Goal: Information Seeking & Learning: Learn about a topic

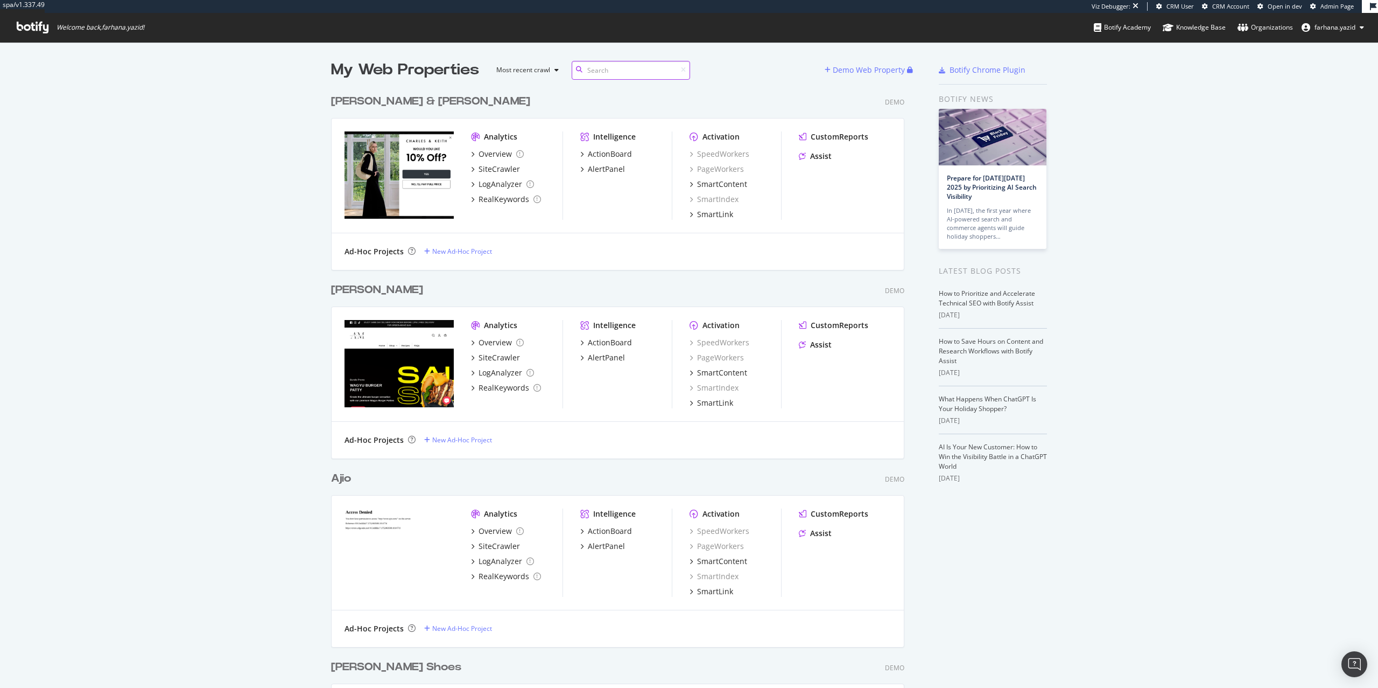
click at [595, 73] on input at bounding box center [631, 70] width 118 height 19
type input "tira"
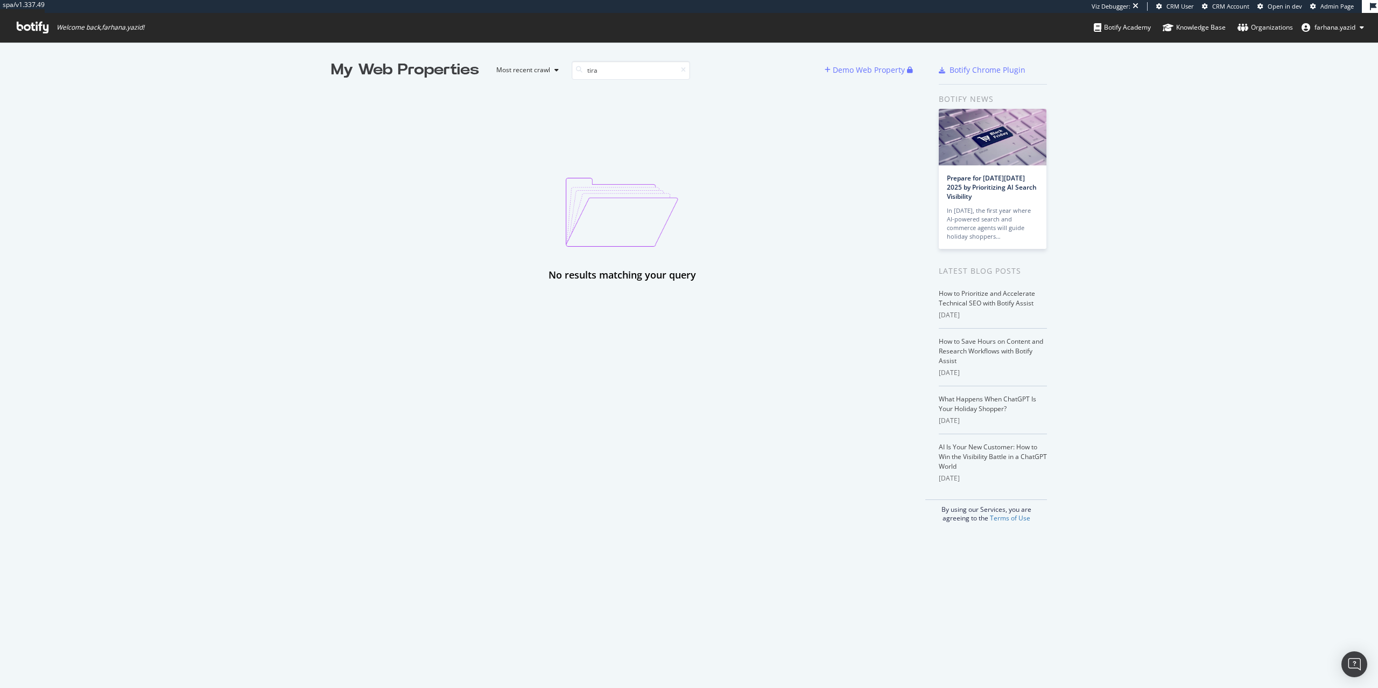
click at [1342, 6] on span "Admin Page" at bounding box center [1337, 6] width 33 height 8
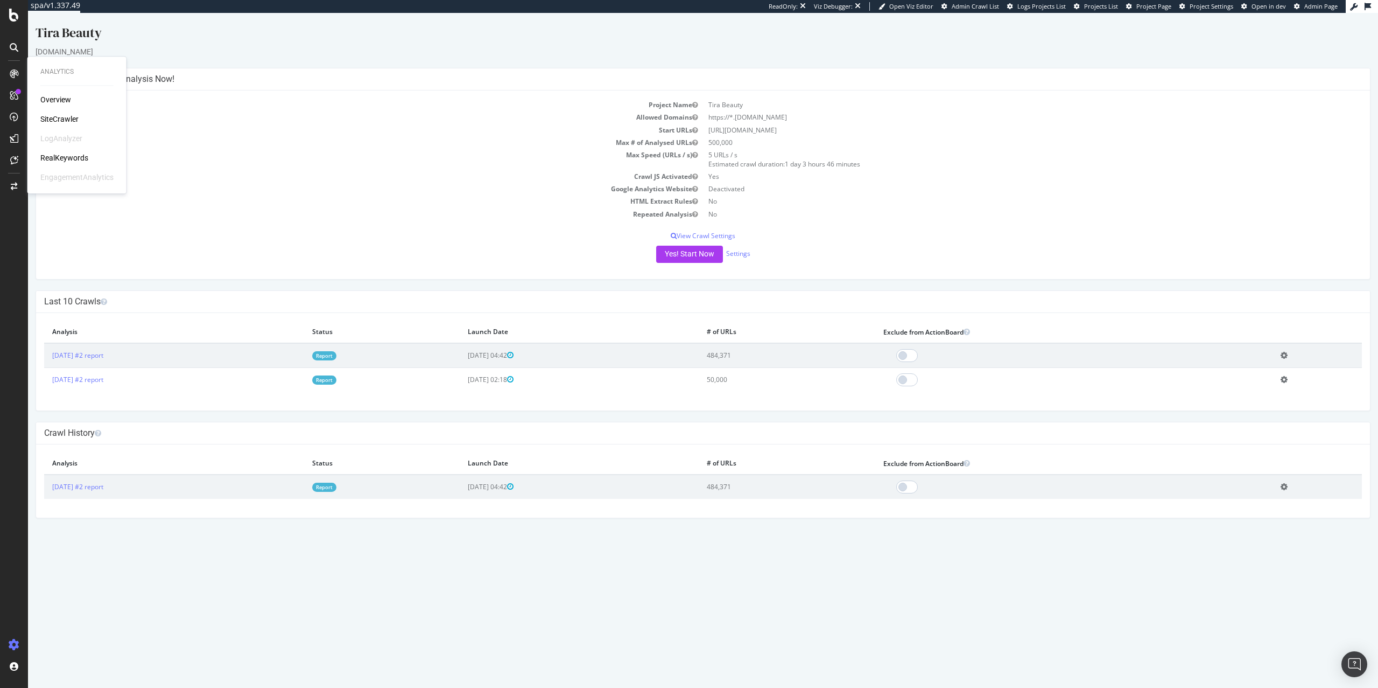
click at [118, 360] on td "[DATE] #2 report" at bounding box center [174, 355] width 260 height 25
click at [103, 356] on link "[DATE] #2 report" at bounding box center [77, 355] width 51 height 9
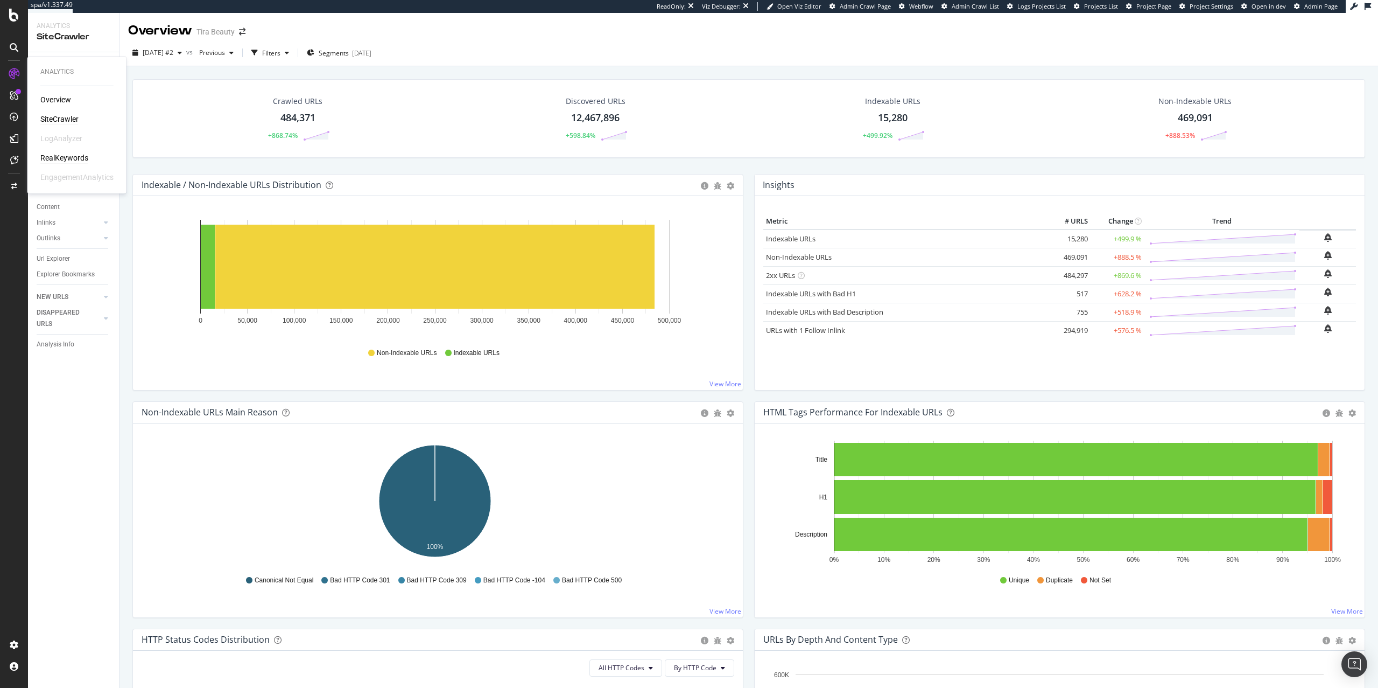
click at [66, 159] on div "RealKeywords" at bounding box center [64, 157] width 48 height 11
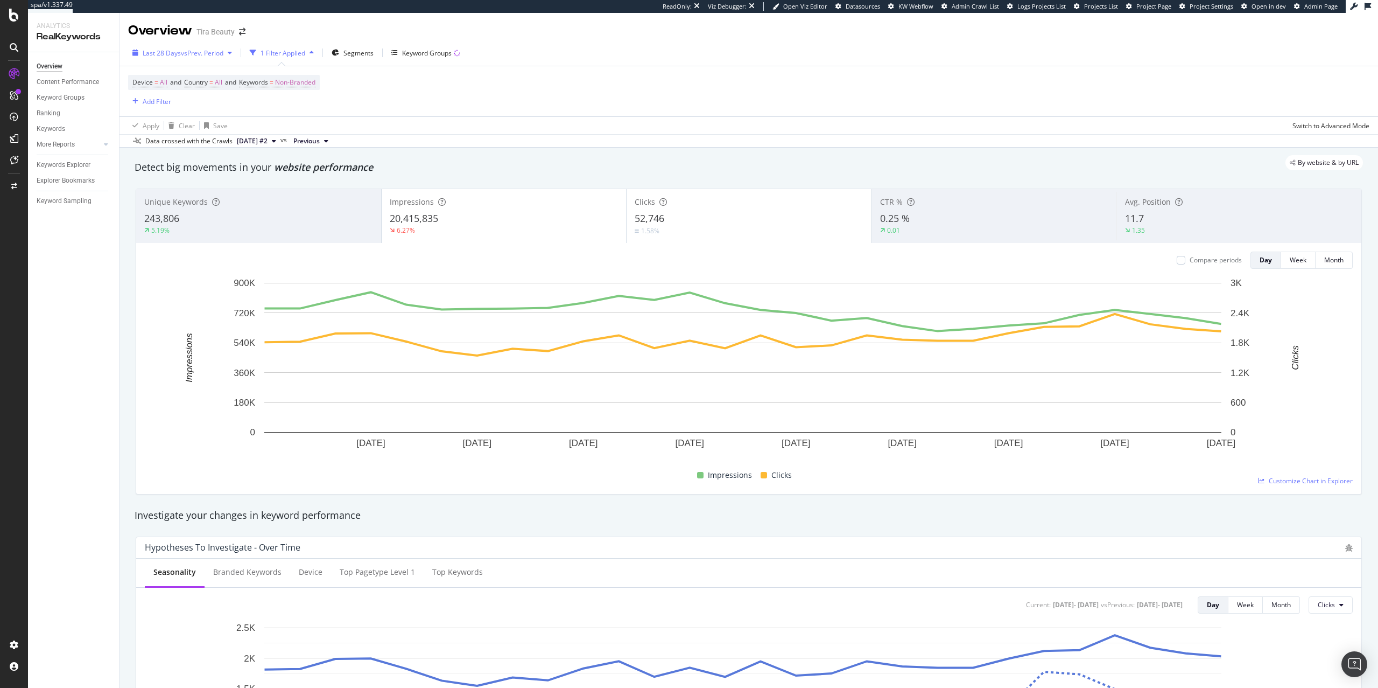
click at [215, 60] on div "Last 28 Days vs Prev. Period" at bounding box center [182, 53] width 108 height 16
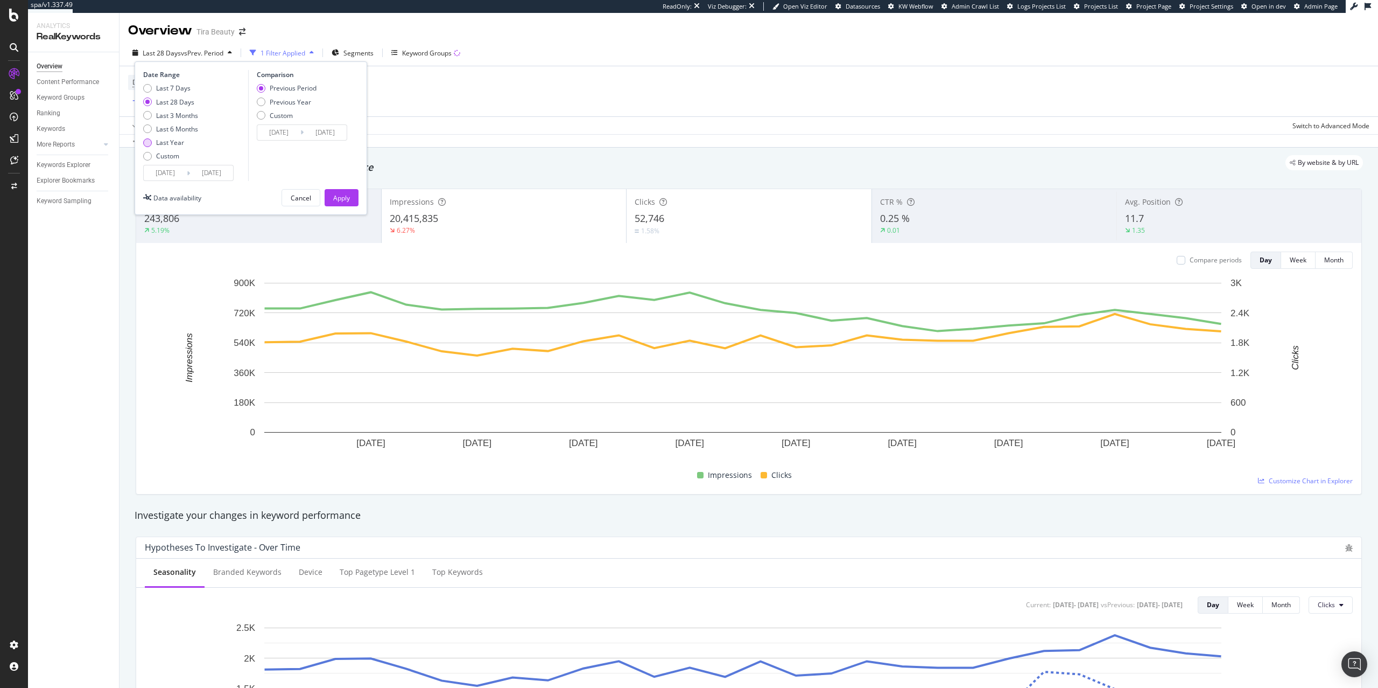
click at [180, 138] on div "Last Year" at bounding box center [170, 142] width 28 height 9
type input "[DATE]"
click at [339, 202] on div "Apply" at bounding box center [341, 197] width 17 height 9
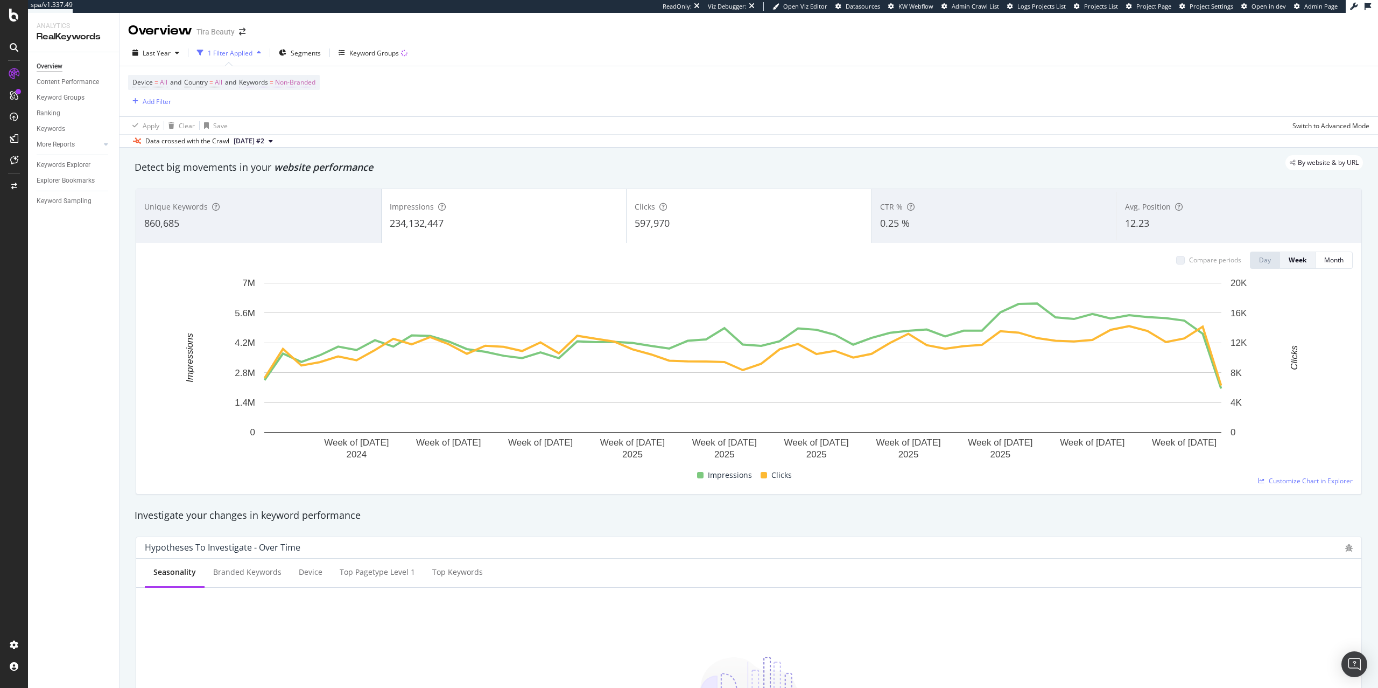
click at [316, 79] on span "Non-Branded" at bounding box center [295, 82] width 40 height 15
click at [276, 115] on div "Non-Branded" at bounding box center [284, 109] width 58 height 16
click at [312, 179] on span "Non-Branded & Anonymized queries" at bounding box center [319, 177] width 110 height 10
click at [364, 136] on div "Apply" at bounding box center [366, 132] width 31 height 10
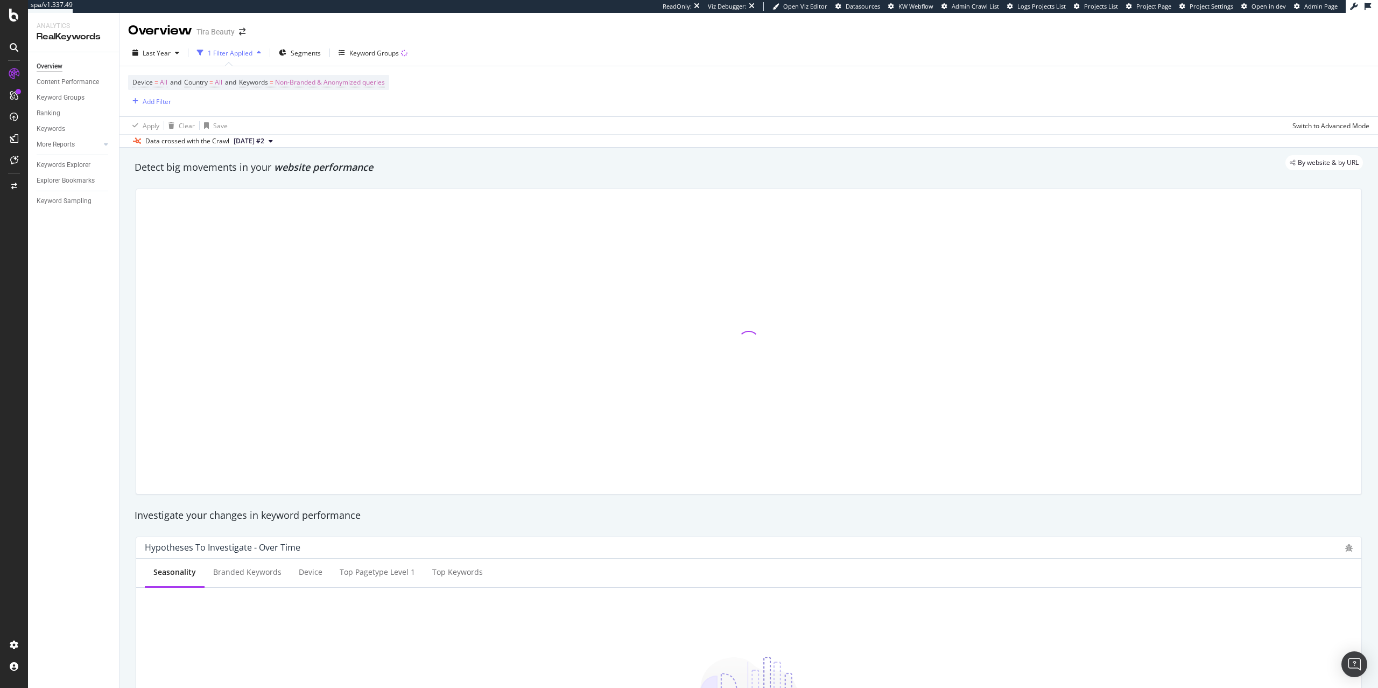
click at [493, 100] on div "Device = All and Country = All and Keywords = Non-Branded & Anonymized queries …" at bounding box center [749, 91] width 1242 height 50
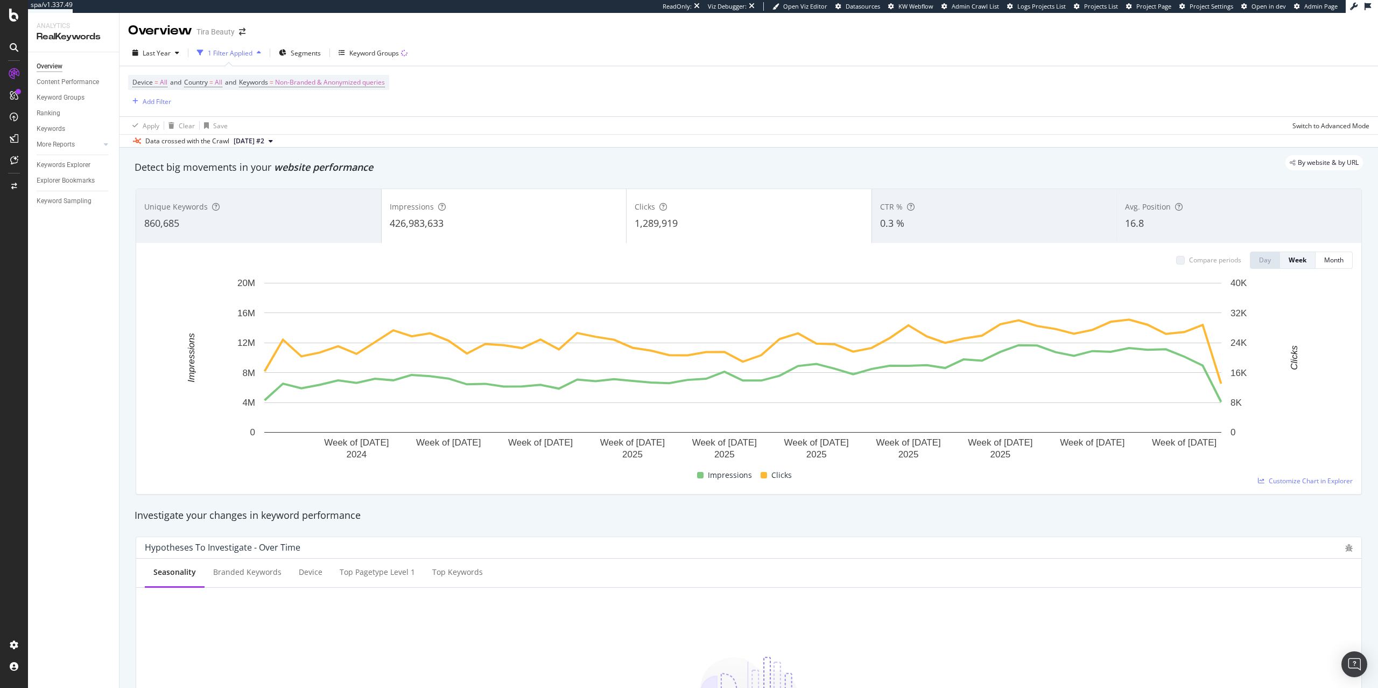
click at [330, 73] on div "Device = All and Country = All and Keywords = Non-Branded & Anonymized queries …" at bounding box center [749, 91] width 1242 height 50
click at [330, 83] on span "Non-Branded & Anonymized queries" at bounding box center [330, 82] width 110 height 15
click at [330, 112] on span "Non-Branded & Anonymized queries" at bounding box center [312, 108] width 114 height 9
click at [328, 129] on span "Non-Branded" at bounding box center [320, 130] width 113 height 10
click at [367, 132] on div "Apply" at bounding box center [364, 131] width 17 height 9
